Goal: Find specific page/section: Find specific page/section

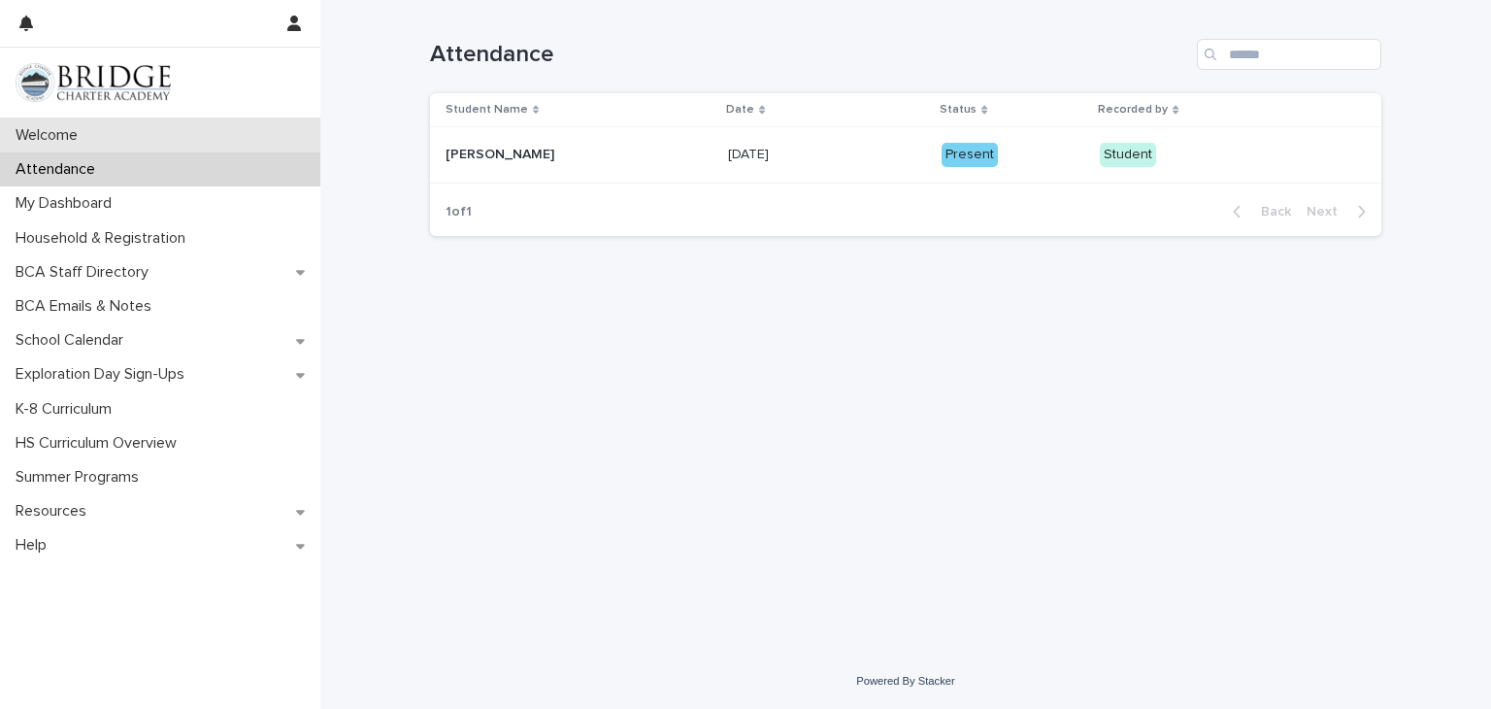
click at [234, 128] on div "Welcome" at bounding box center [160, 135] width 320 height 34
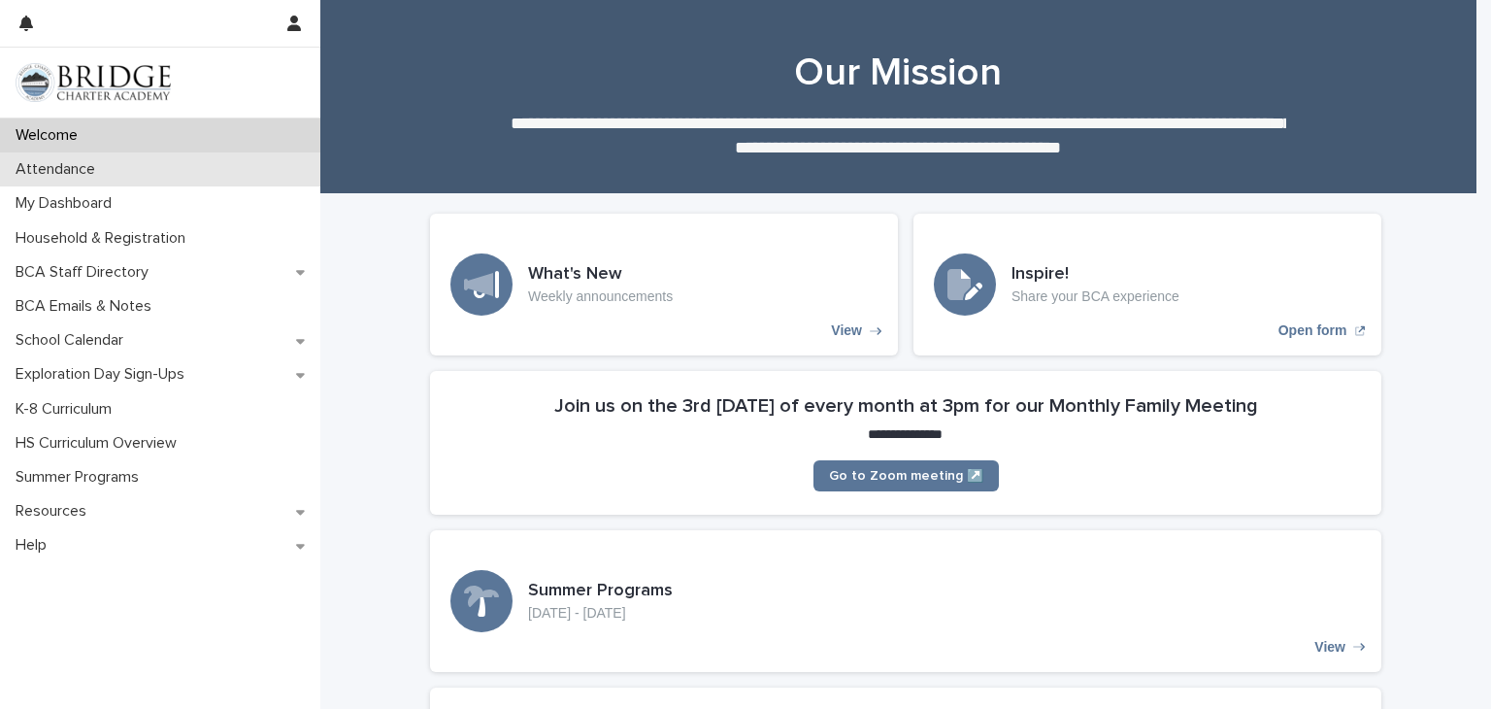
click at [231, 173] on div "Attendance" at bounding box center [160, 169] width 320 height 34
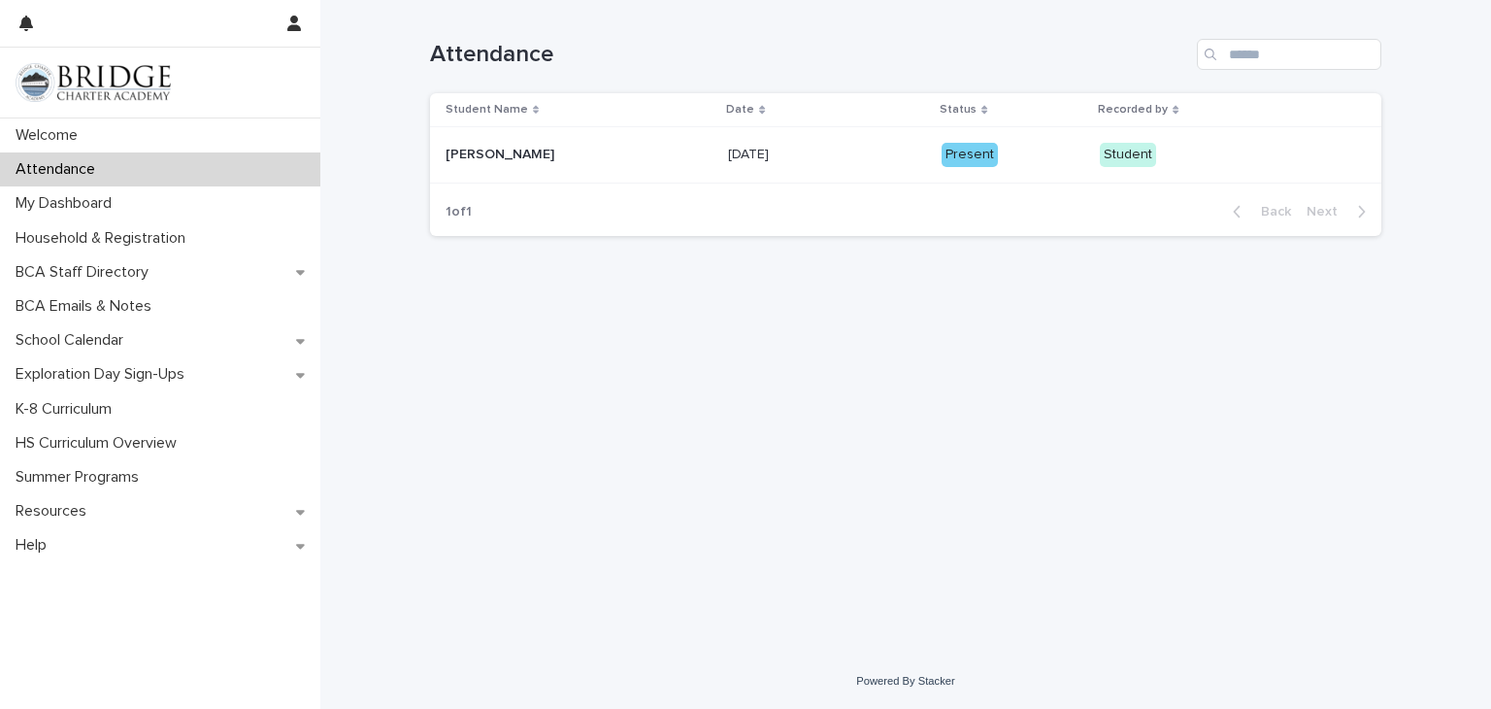
click at [912, 317] on div "Loading... Saving… Loading... Saving… Attendance Student Name Date Status Recor…" at bounding box center [905, 302] width 971 height 605
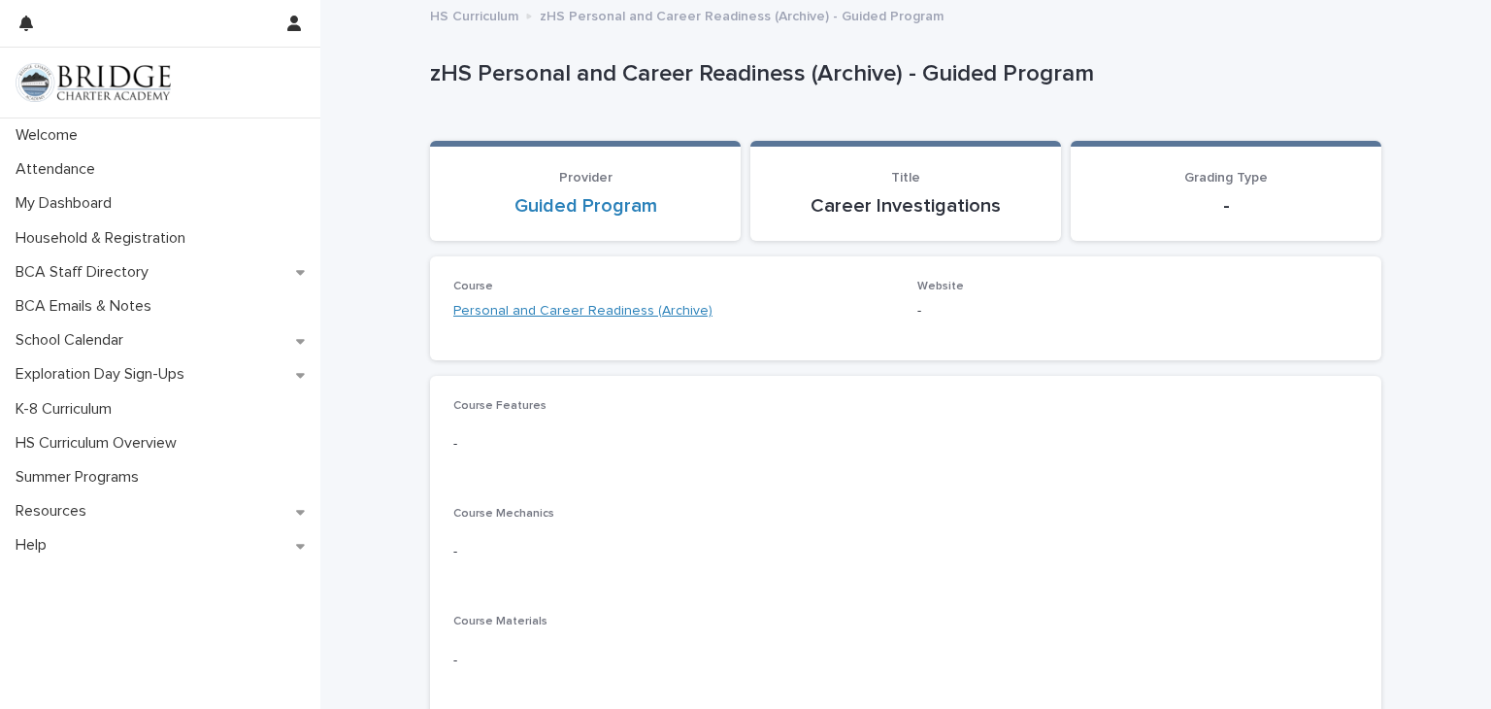
click at [588, 301] on link "Personal and Career Readiness (Archive)" at bounding box center [582, 311] width 259 height 20
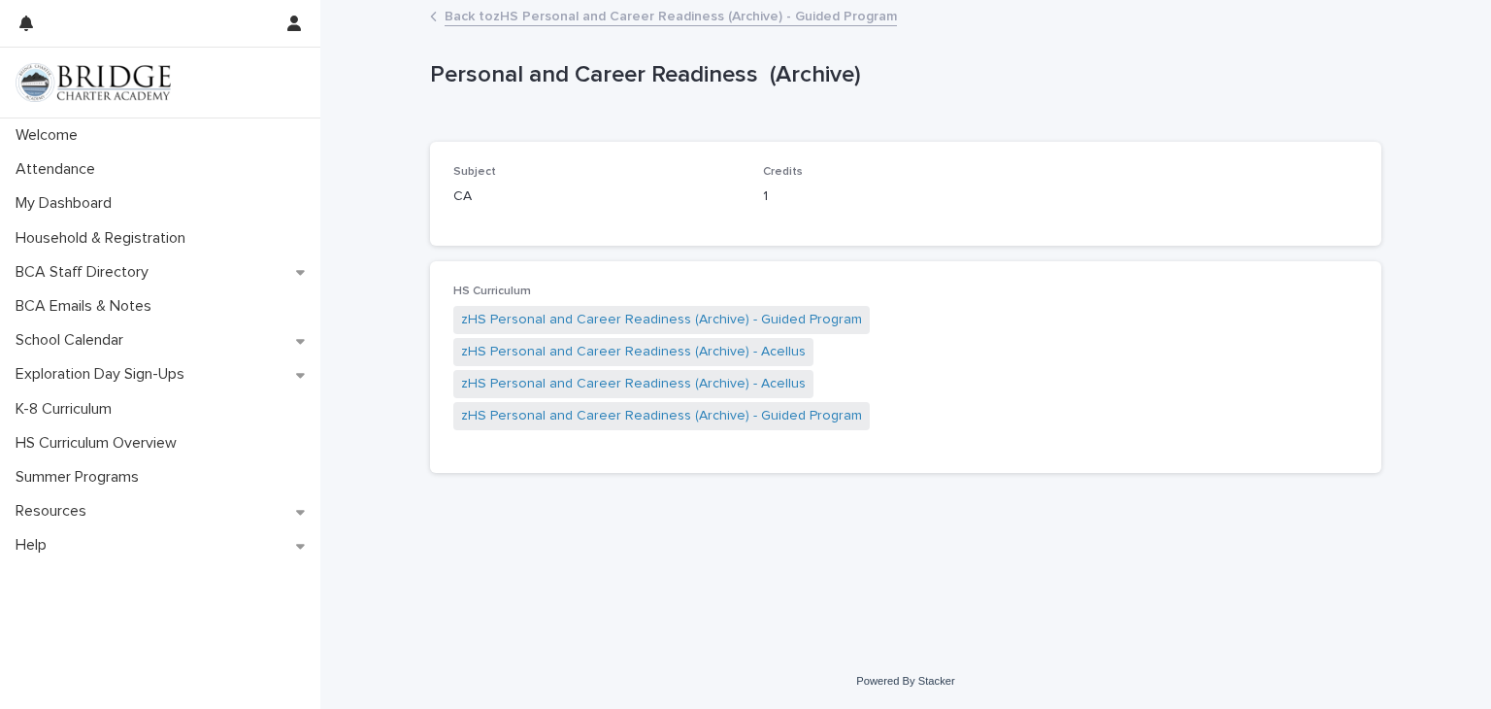
click at [563, 111] on div "Personal and Career Readiness (Archive)" at bounding box center [905, 80] width 951 height 78
